Goal: Task Accomplishment & Management: Complete application form

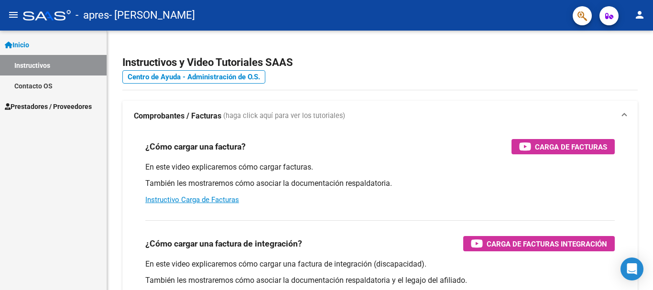
click at [48, 65] on link "Instructivos" at bounding box center [53, 65] width 107 height 21
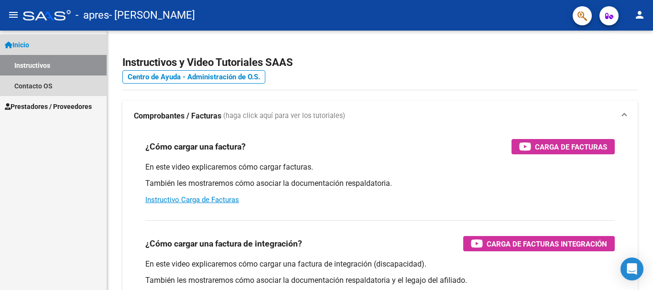
click at [40, 46] on link "Inicio" at bounding box center [53, 44] width 107 height 21
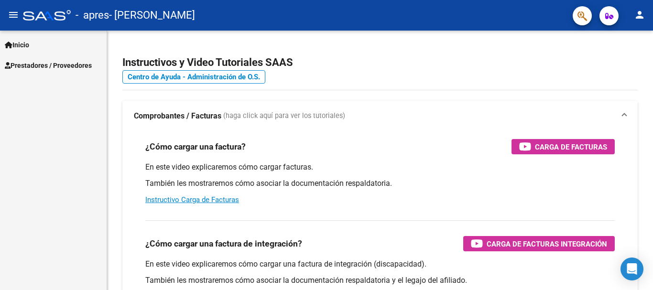
click at [40, 46] on link "Inicio" at bounding box center [53, 44] width 107 height 21
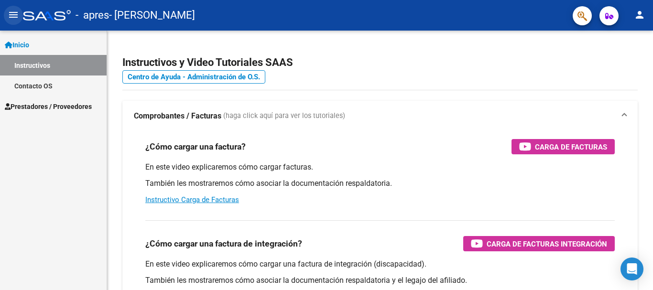
click at [13, 12] on mat-icon "menu" at bounding box center [13, 14] width 11 height 11
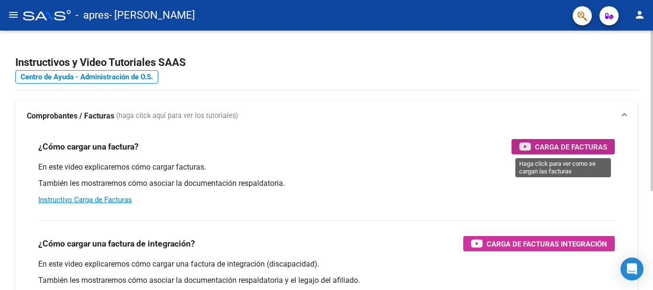
click at [568, 150] on span "Carga de Facturas" at bounding box center [571, 147] width 72 height 12
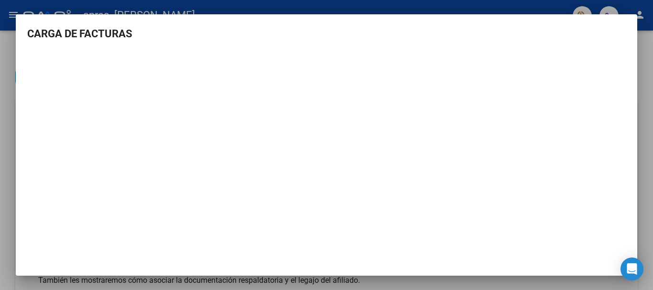
click at [622, 3] on div at bounding box center [326, 145] width 653 height 290
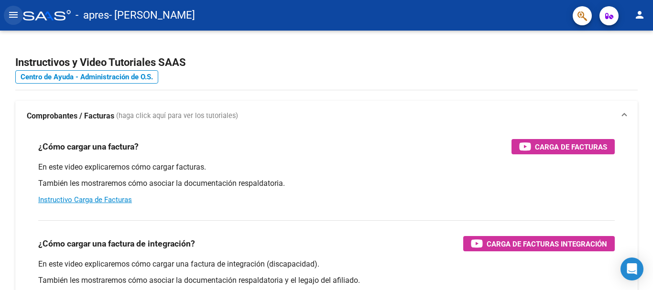
click at [16, 9] on mat-icon "menu" at bounding box center [13, 14] width 11 height 11
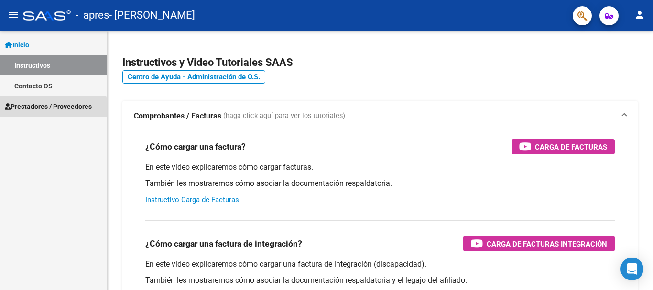
click at [26, 110] on span "Prestadores / Proveedores" at bounding box center [48, 106] width 87 height 11
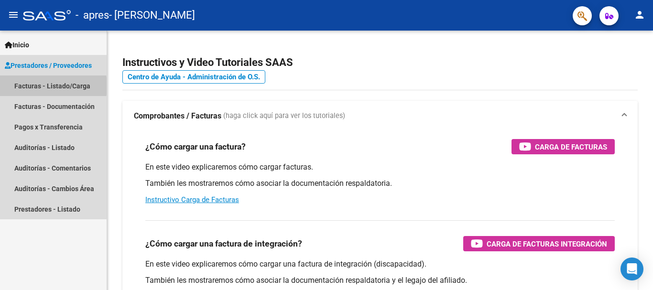
click at [27, 86] on link "Facturas - Listado/Carga" at bounding box center [53, 85] width 107 height 21
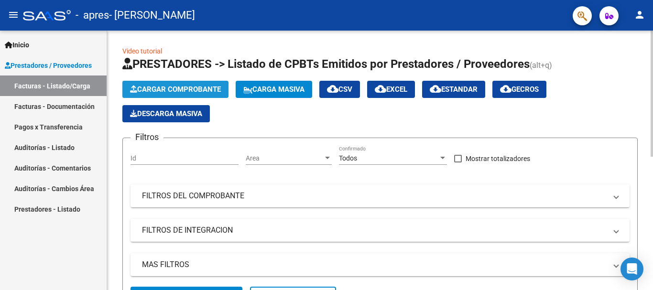
click at [178, 87] on span "Cargar Comprobante" at bounding box center [175, 89] width 91 height 9
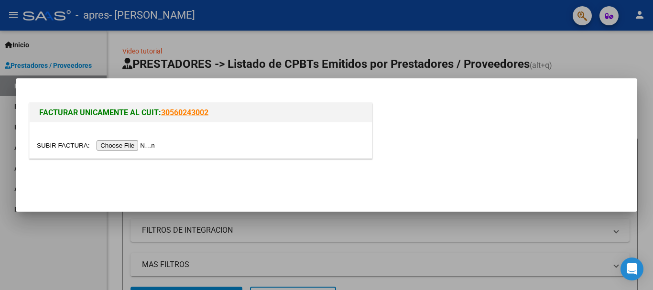
click at [127, 144] on input "file" at bounding box center [97, 145] width 121 height 10
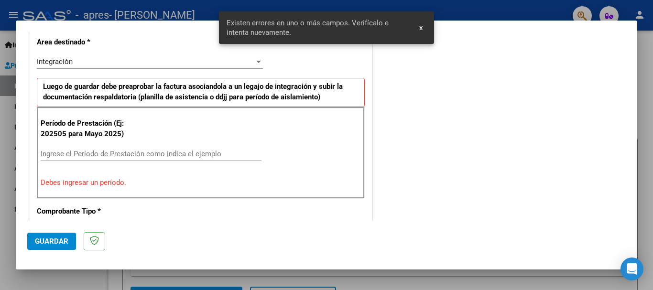
scroll to position [238, 0]
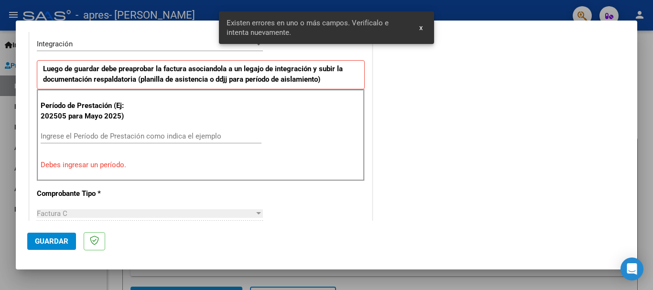
click at [419, 26] on button "x" at bounding box center [420, 27] width 19 height 17
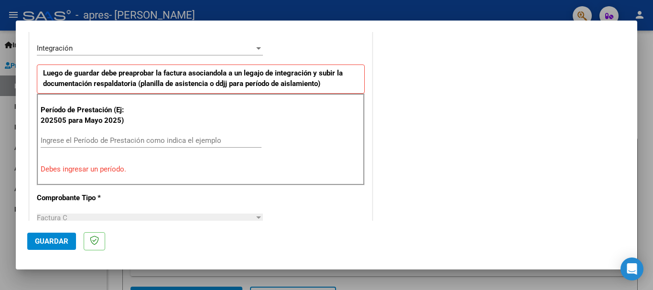
scroll to position [239, 0]
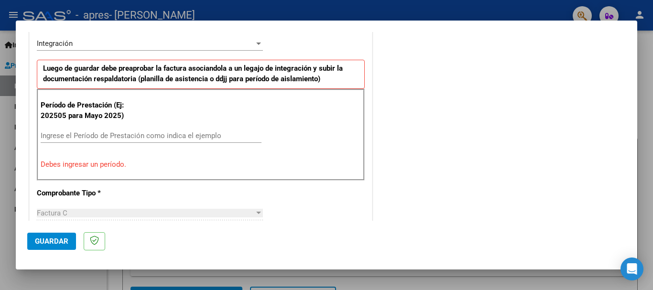
click at [84, 136] on input "Ingrese el Período de Prestación como indica el ejemplo" at bounding box center [151, 135] width 221 height 9
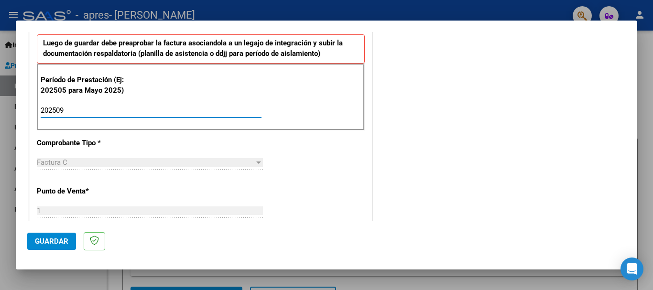
scroll to position [287, 0]
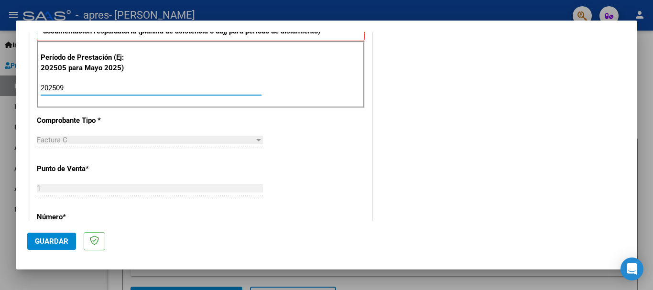
type input "202509"
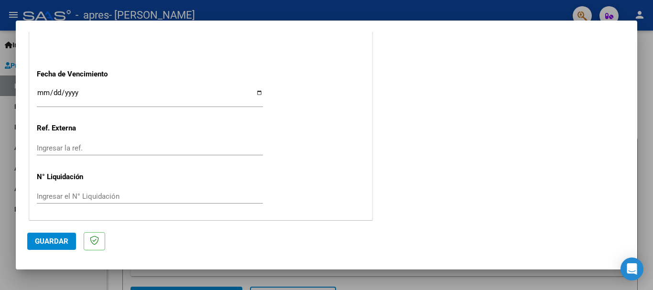
scroll to position [652, 0]
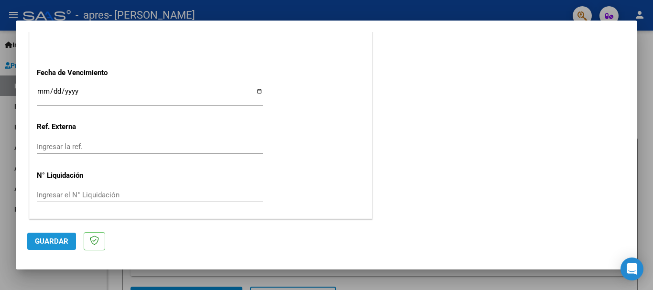
click at [50, 241] on span "Guardar" at bounding box center [51, 241] width 33 height 9
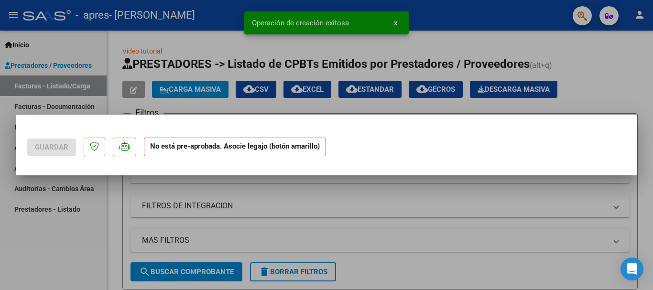
scroll to position [0, 0]
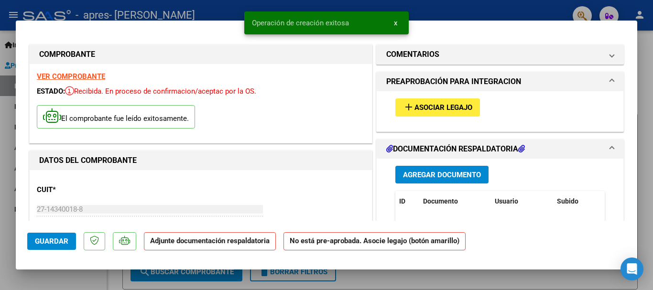
click at [424, 110] on span "Asociar Legajo" at bounding box center [443, 108] width 58 height 9
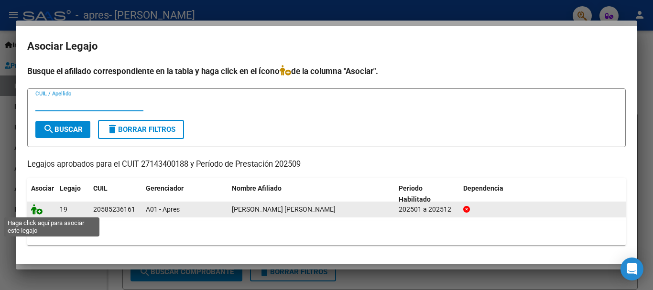
click at [36, 207] on icon at bounding box center [36, 209] width 11 height 11
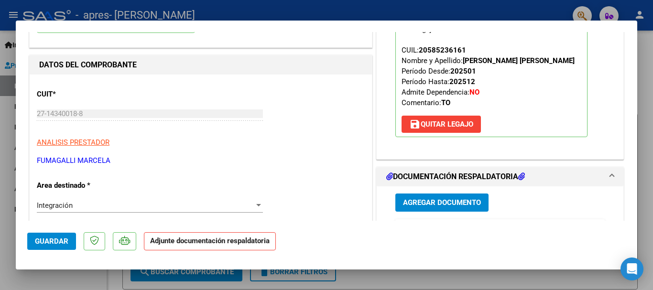
scroll to position [143, 0]
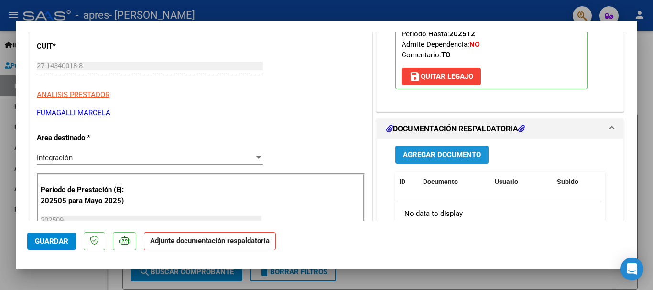
click at [427, 152] on span "Agregar Documento" at bounding box center [442, 155] width 78 height 9
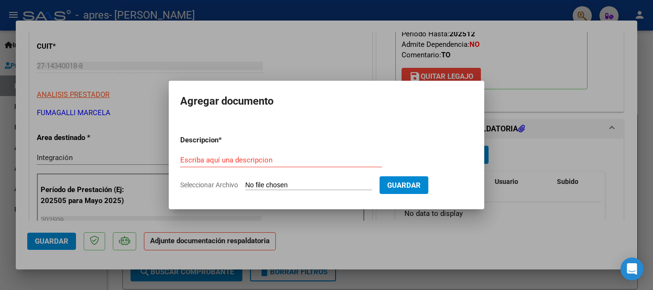
click at [214, 184] on span "Seleccionar Archivo" at bounding box center [209, 185] width 58 height 8
click at [245, 184] on input "Seleccionar Archivo" at bounding box center [308, 185] width 127 height 9
type input "C:\fakepath\planilla.pdf"
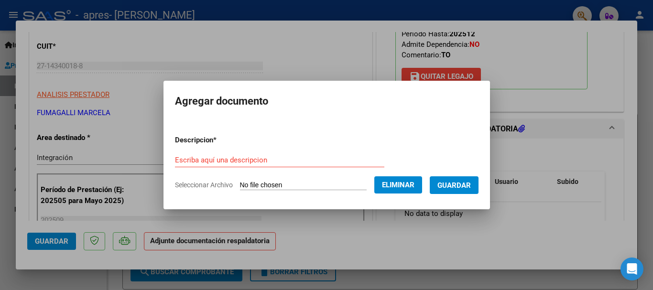
click at [210, 186] on span "Seleccionar Archivo" at bounding box center [204, 185] width 58 height 8
click at [214, 158] on input "Escriba aquí una descripcion" at bounding box center [279, 160] width 209 height 9
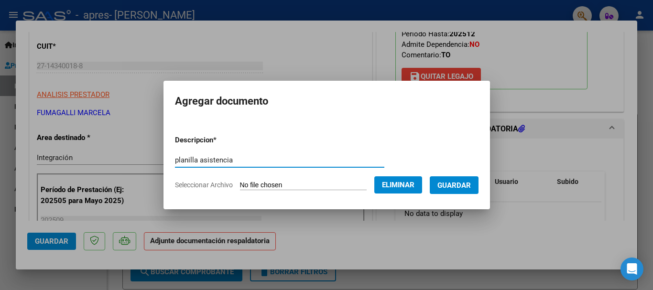
type input "planilla asistencia"
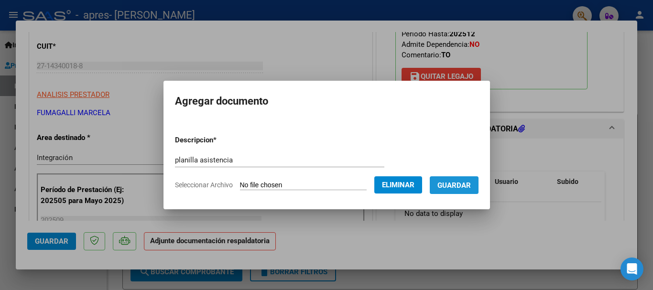
click at [462, 191] on button "Guardar" at bounding box center [454, 185] width 49 height 18
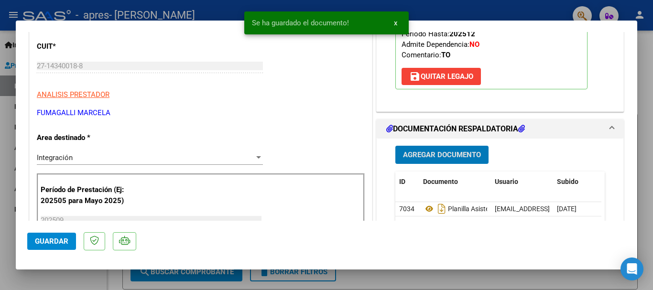
click at [420, 156] on span "Agregar Documento" at bounding box center [442, 155] width 78 height 9
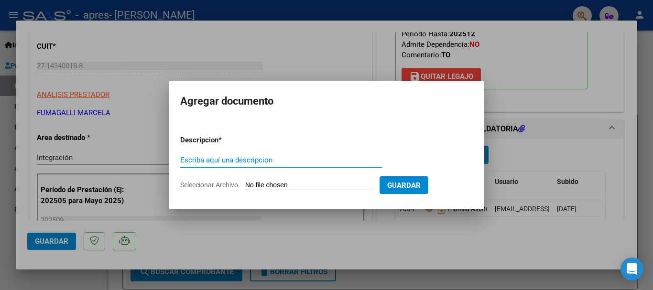
click at [220, 185] on span "Seleccionar Archivo" at bounding box center [209, 185] width 58 height 8
click at [245, 185] on input "Seleccionar Archivo" at bounding box center [308, 185] width 127 height 9
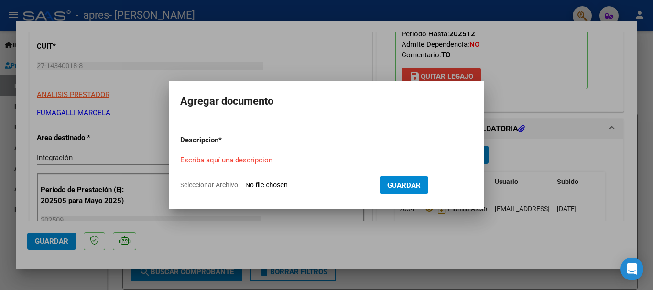
type input "C:\fakepath\Autorizacion.pdf"
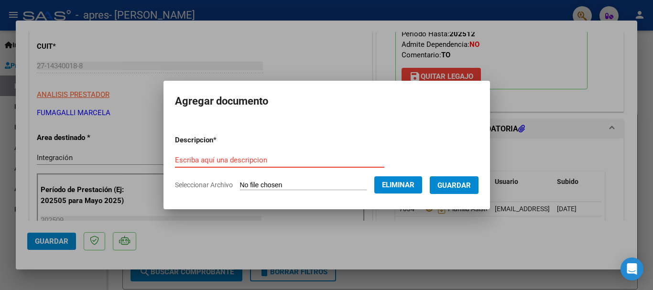
click at [297, 159] on input "Escriba aquí una descripcion" at bounding box center [279, 160] width 209 height 9
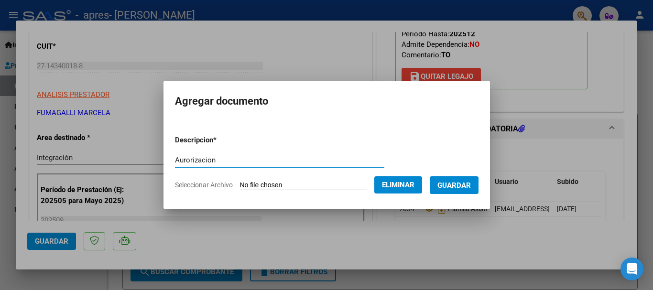
type input "Aurorizacion"
click at [401, 187] on span "Eliminar" at bounding box center [398, 185] width 32 height 9
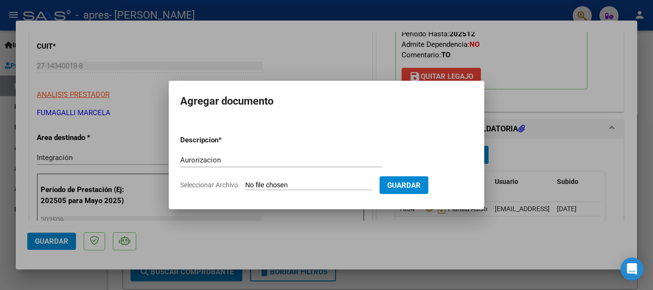
click at [217, 182] on span "Seleccionar Archivo" at bounding box center [209, 185] width 58 height 8
click at [245, 182] on input "Seleccionar Archivo" at bounding box center [308, 185] width 127 height 9
type input "C:\fakepath\Autorizacion.pdf"
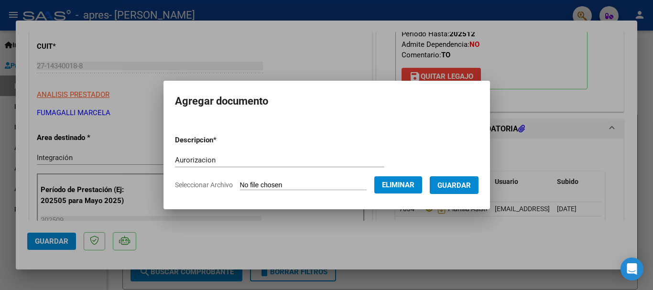
click at [464, 185] on span "Guardar" at bounding box center [453, 185] width 33 height 9
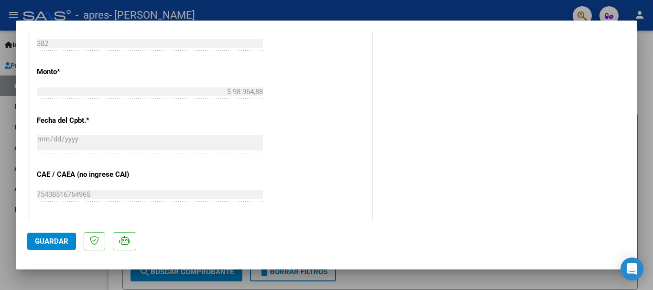
scroll to position [667, 0]
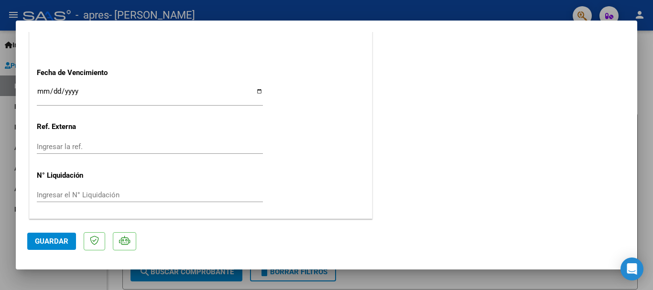
click at [65, 240] on span "Guardar" at bounding box center [51, 241] width 33 height 9
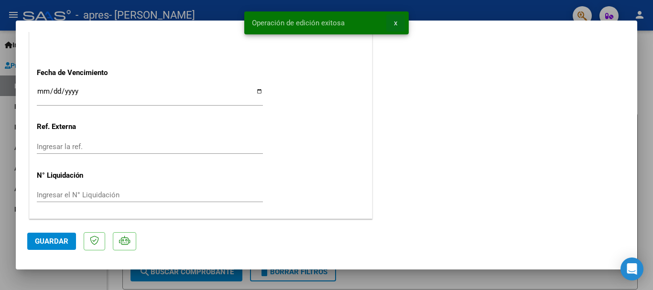
click at [397, 21] on button "x" at bounding box center [395, 22] width 19 height 17
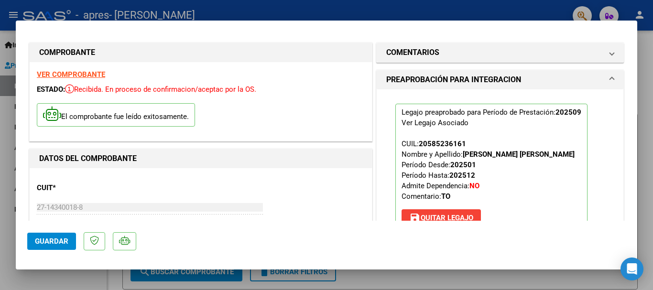
scroll to position [0, 0]
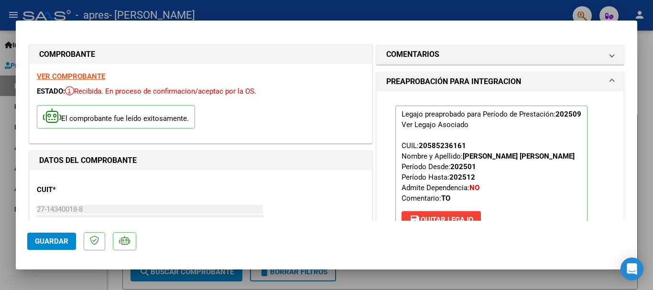
click at [61, 43] on div "COMPROBANTE VER COMPROBANTE ESTADO: Recibida. En proceso de confirmacion/acepta…" at bounding box center [200, 94] width 347 height 103
click at [635, 23] on mat-dialog-container "COMPROBANTE VER COMPROBANTE ESTADO: Recibida. En proceso de confirmacion/acepta…" at bounding box center [326, 145] width 621 height 249
click at [645, 45] on div at bounding box center [326, 145] width 653 height 290
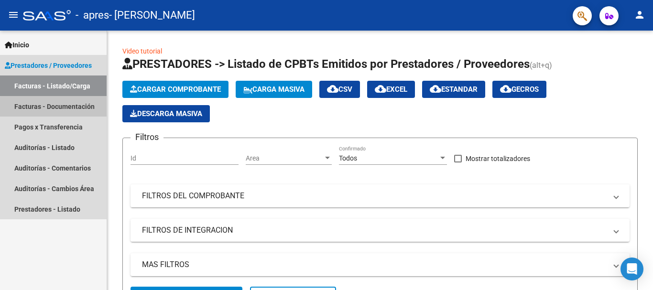
click at [56, 107] on link "Facturas - Documentación" at bounding box center [53, 106] width 107 height 21
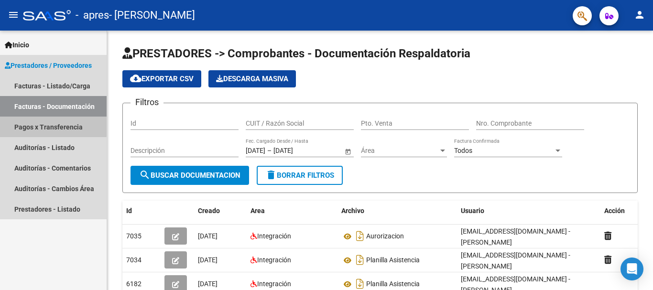
click at [29, 124] on link "Pagos x Transferencia" at bounding box center [53, 127] width 107 height 21
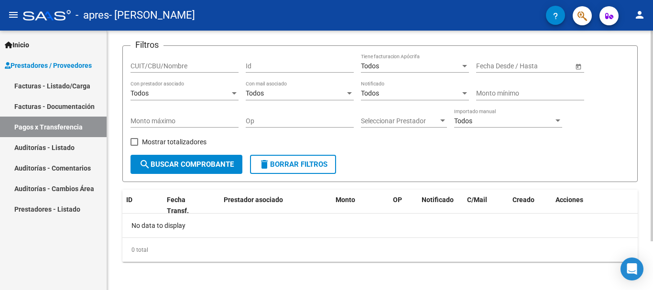
scroll to position [60, 0]
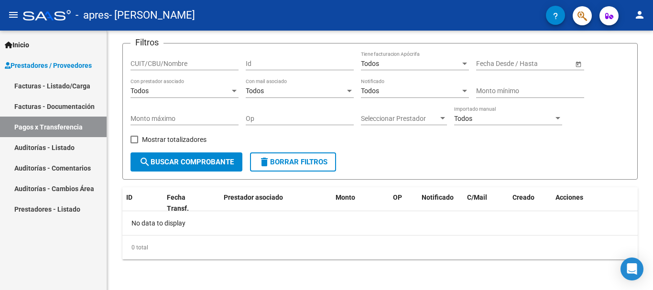
click at [49, 165] on link "Auditorías - Comentarios" at bounding box center [53, 168] width 107 height 21
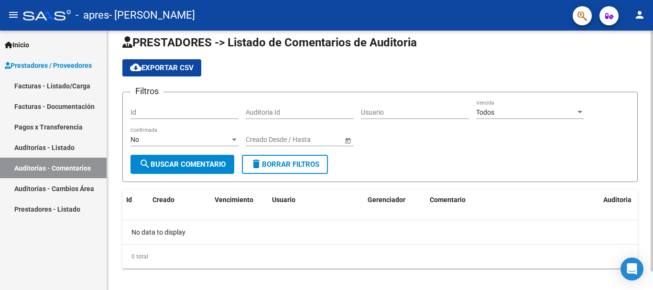
scroll to position [20, 0]
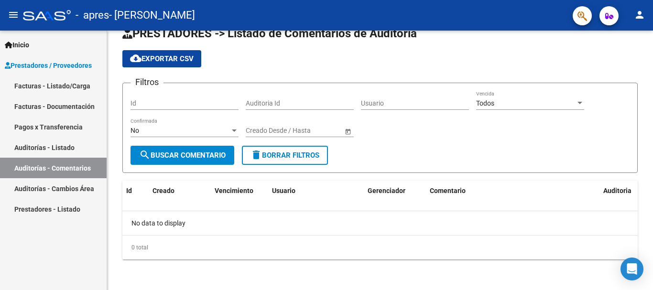
click at [28, 185] on link "Auditorías - Cambios Área" at bounding box center [53, 188] width 107 height 21
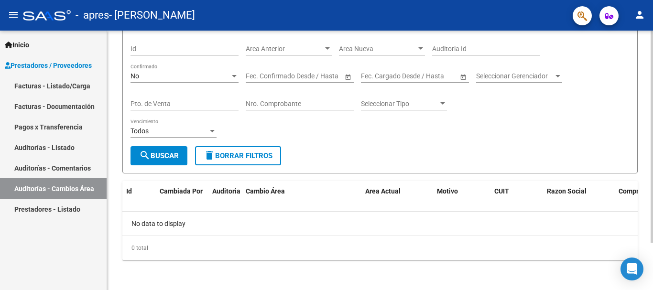
scroll to position [58, 0]
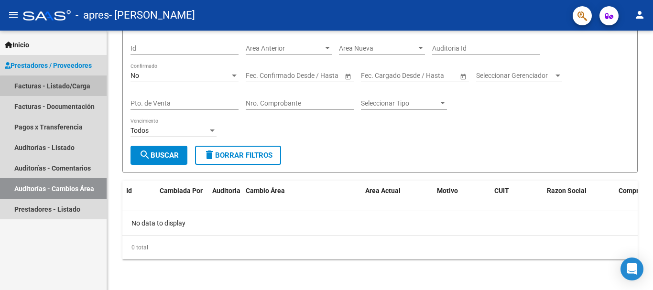
click at [54, 88] on link "Facturas - Listado/Carga" at bounding box center [53, 85] width 107 height 21
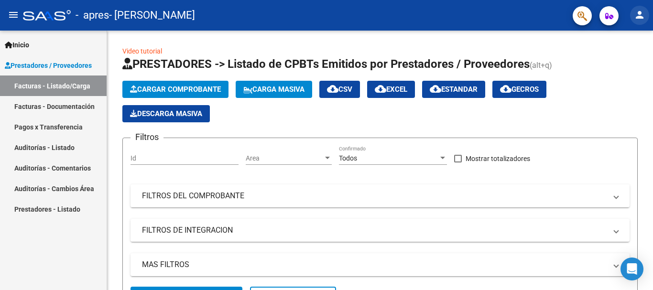
click at [638, 12] on mat-icon "person" at bounding box center [639, 14] width 11 height 11
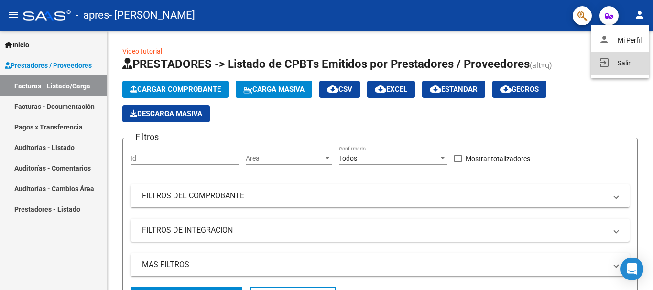
click at [622, 63] on button "exit_to_app Salir" at bounding box center [620, 63] width 58 height 23
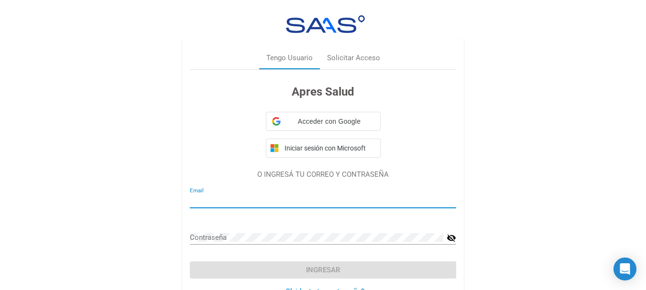
type input "[EMAIL_ADDRESS][DOMAIN_NAME]"
